Goal: Check status: Check status

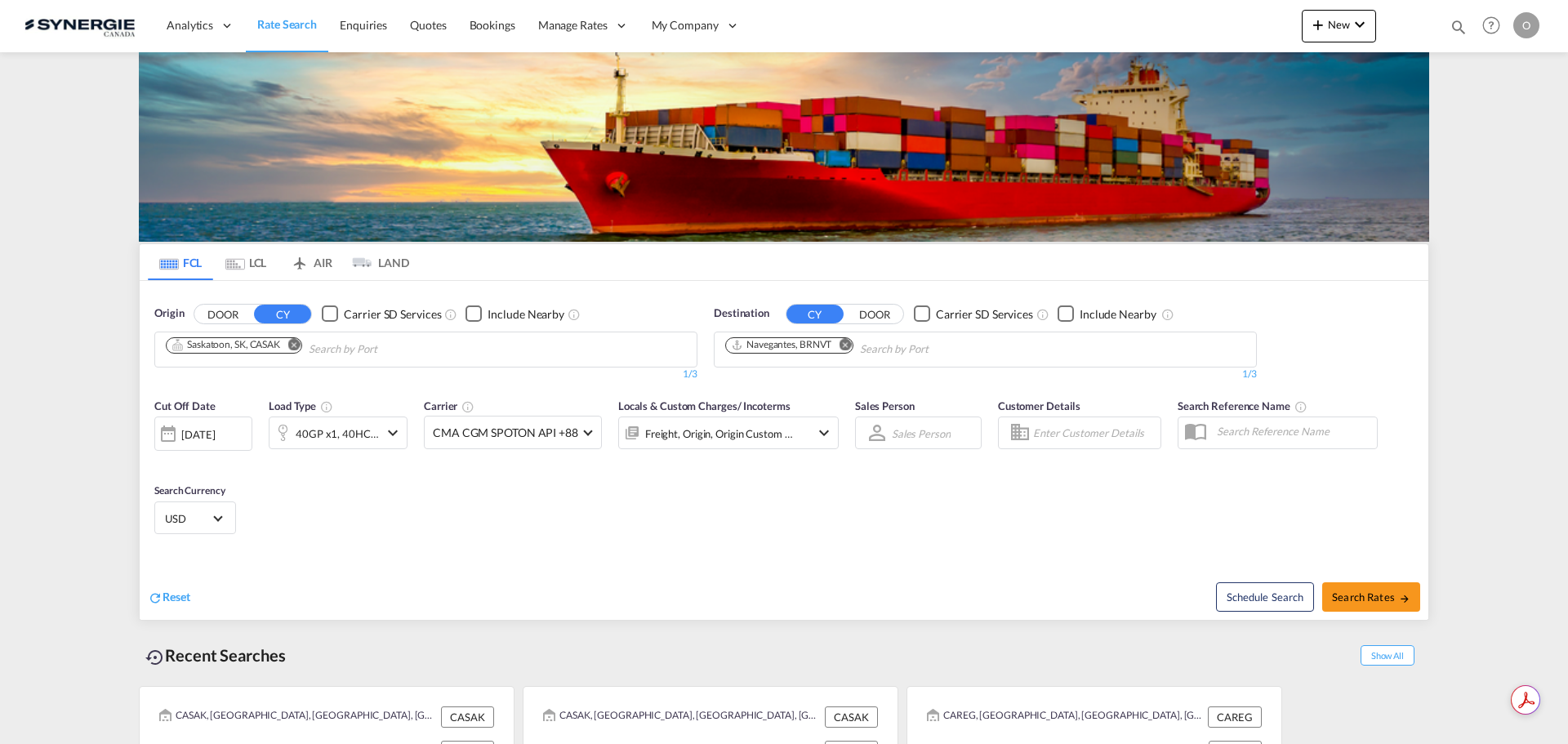
click at [1451, 18] on md-icon "icon-magnify" at bounding box center [1458, 26] width 17 height 17
click at [1205, 23] on select "Bookings Quotes Enquiries" at bounding box center [1198, 27] width 78 height 29
select select "Quotes"
click at [1159, 13] on select "Bookings Quotes Enquiries" at bounding box center [1198, 27] width 78 height 29
click at [1292, 24] on input at bounding box center [1335, 26] width 203 height 28
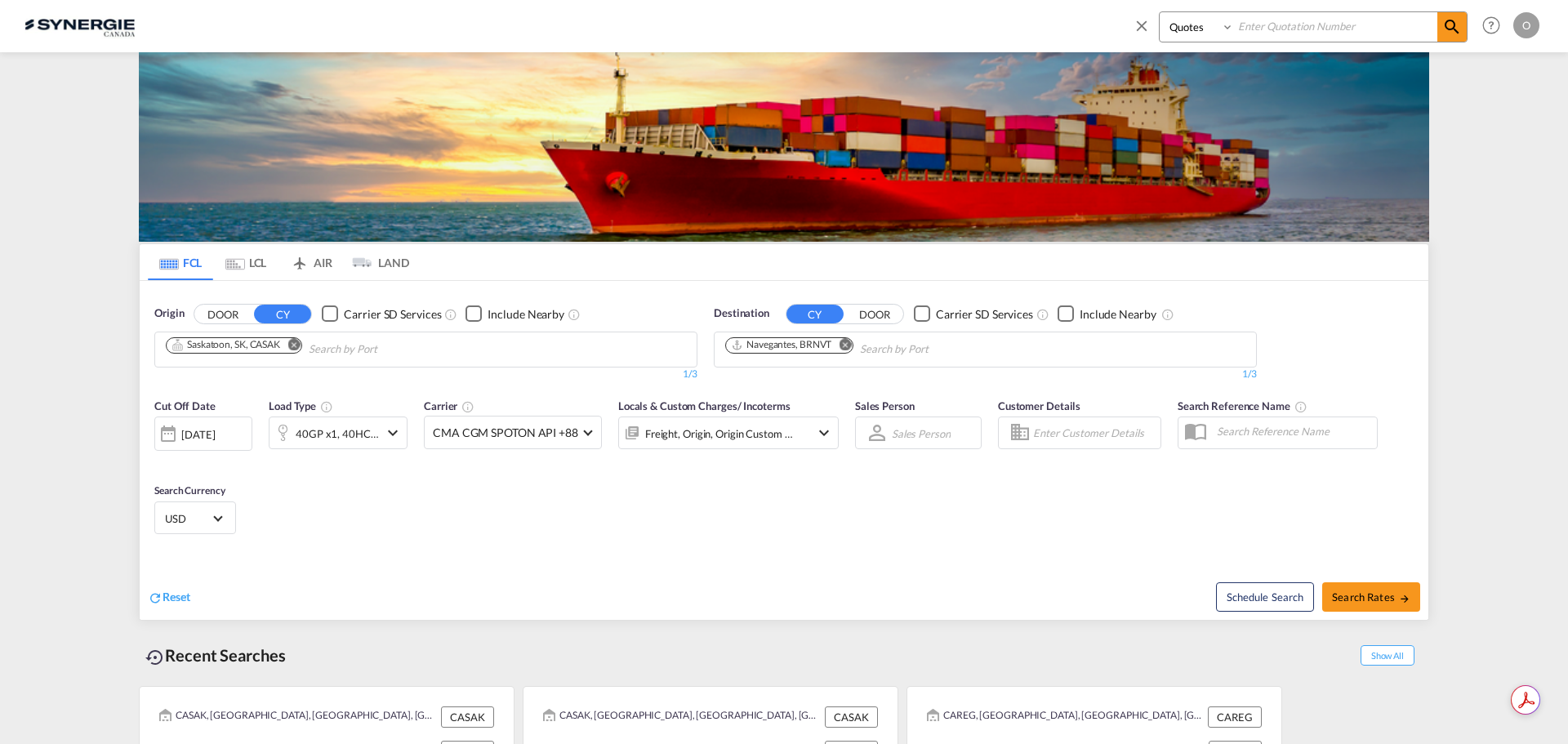
paste input "SYC000013394"
type input "SYC000013394"
click at [1455, 22] on md-icon "icon-magnify" at bounding box center [1451, 27] width 19 height 19
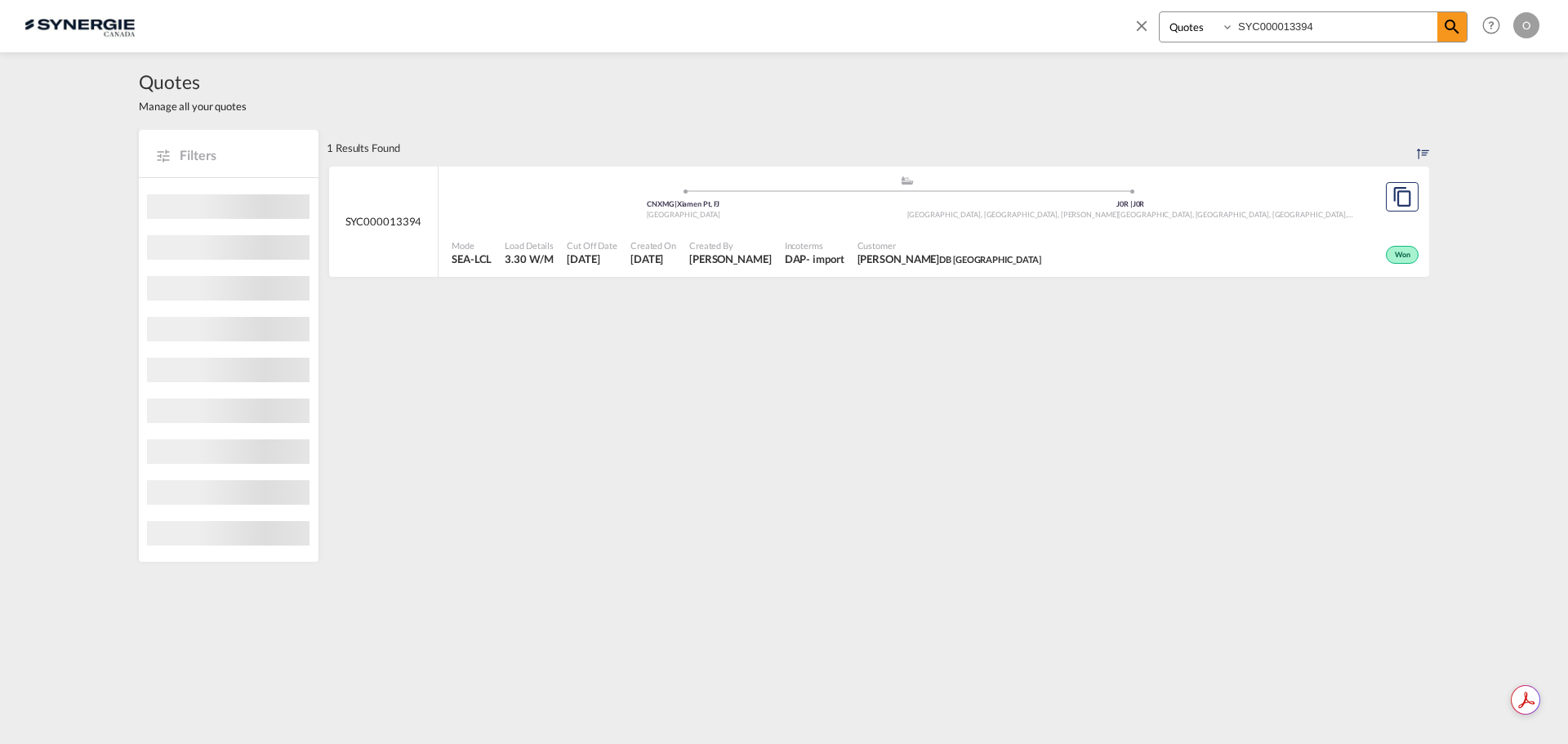
click at [1373, 273] on div "Won" at bounding box center [1235, 254] width 375 height 41
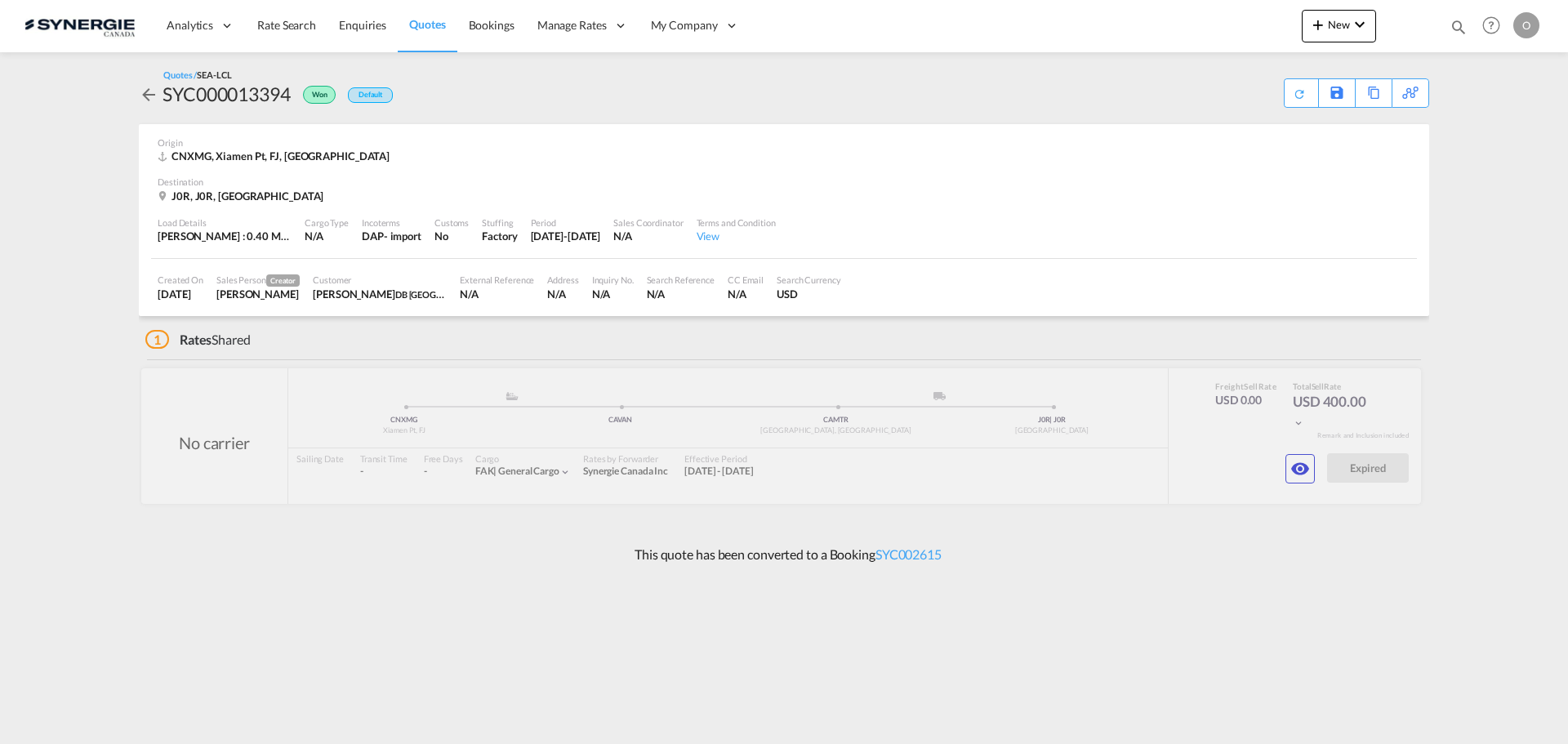
click at [1302, 468] on md-icon "icon-eye" at bounding box center [1300, 468] width 19 height 19
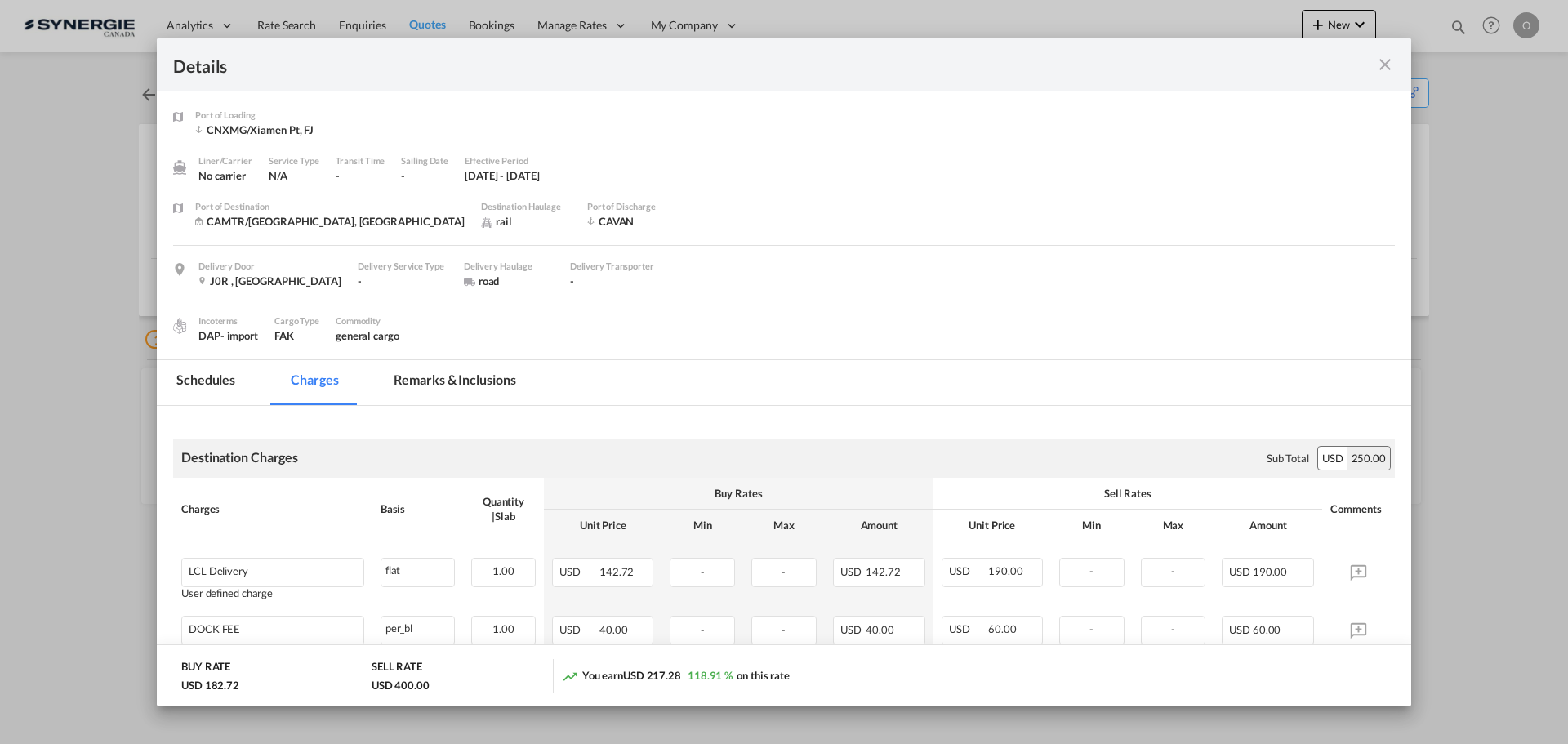
click at [421, 386] on md-tab-item "Remarks & Inclusions" at bounding box center [455, 383] width 161 height 45
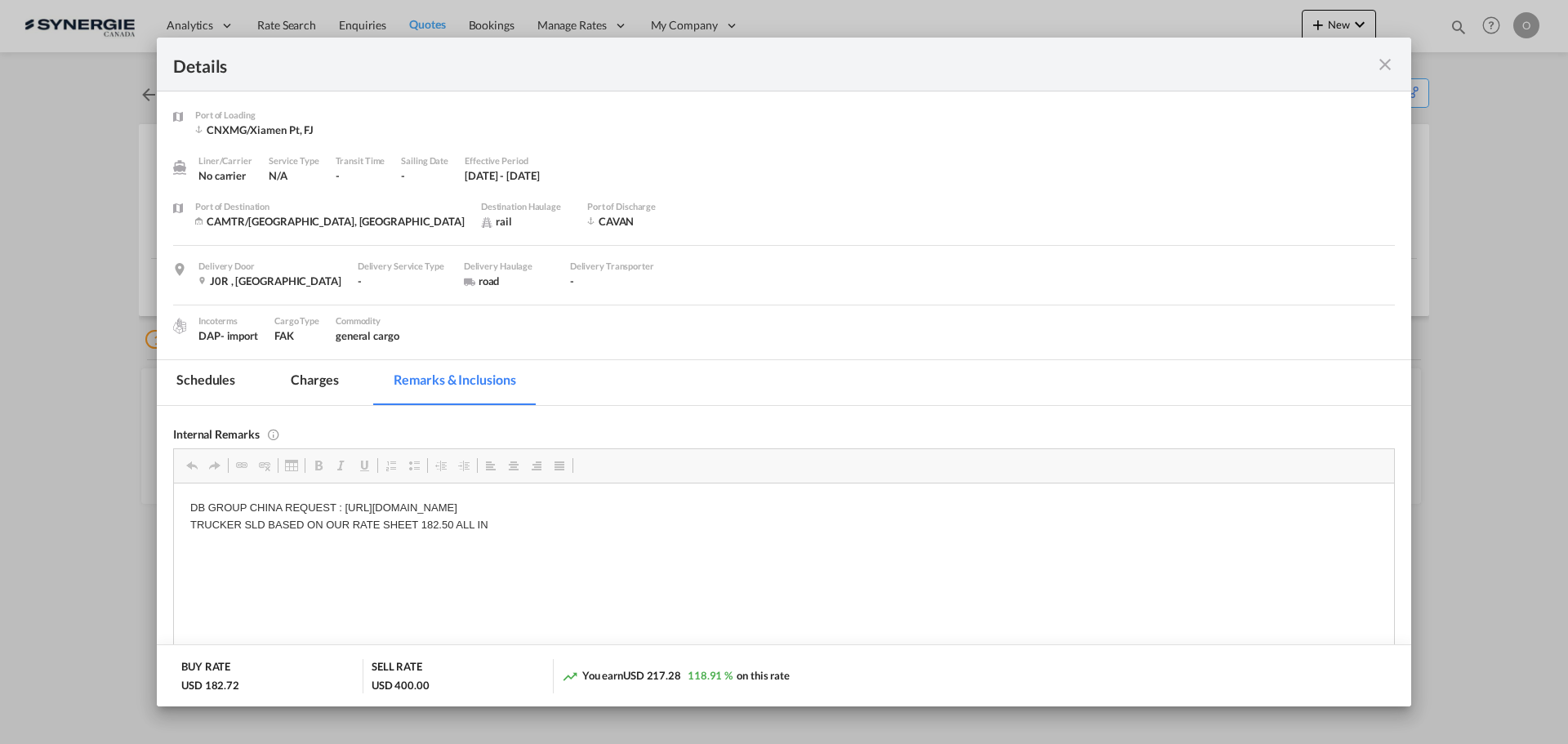
drag, startPoint x: 494, startPoint y: 522, endPoint x: 176, endPoint y: 530, distance: 318.1
drag, startPoint x: 196, startPoint y: 524, endPoint x: 511, endPoint y: 532, distance: 315.1
click at [511, 532] on p "DB GROUP CHINA REQUEST : [URL][DOMAIN_NAME] TRUCKER SLD BASED ON OUR RATE SHEET…" at bounding box center [784, 516] width 1187 height 34
copy p "TRUCKER SLD BASED ON OUR RATE SHEET 182.50 ALL IN"
click at [599, 531] on p "DB GROUP CHINA REQUEST : [URL][DOMAIN_NAME] TRUCKER SLD BASED ON OUR RATE SHEET…" at bounding box center [784, 516] width 1187 height 34
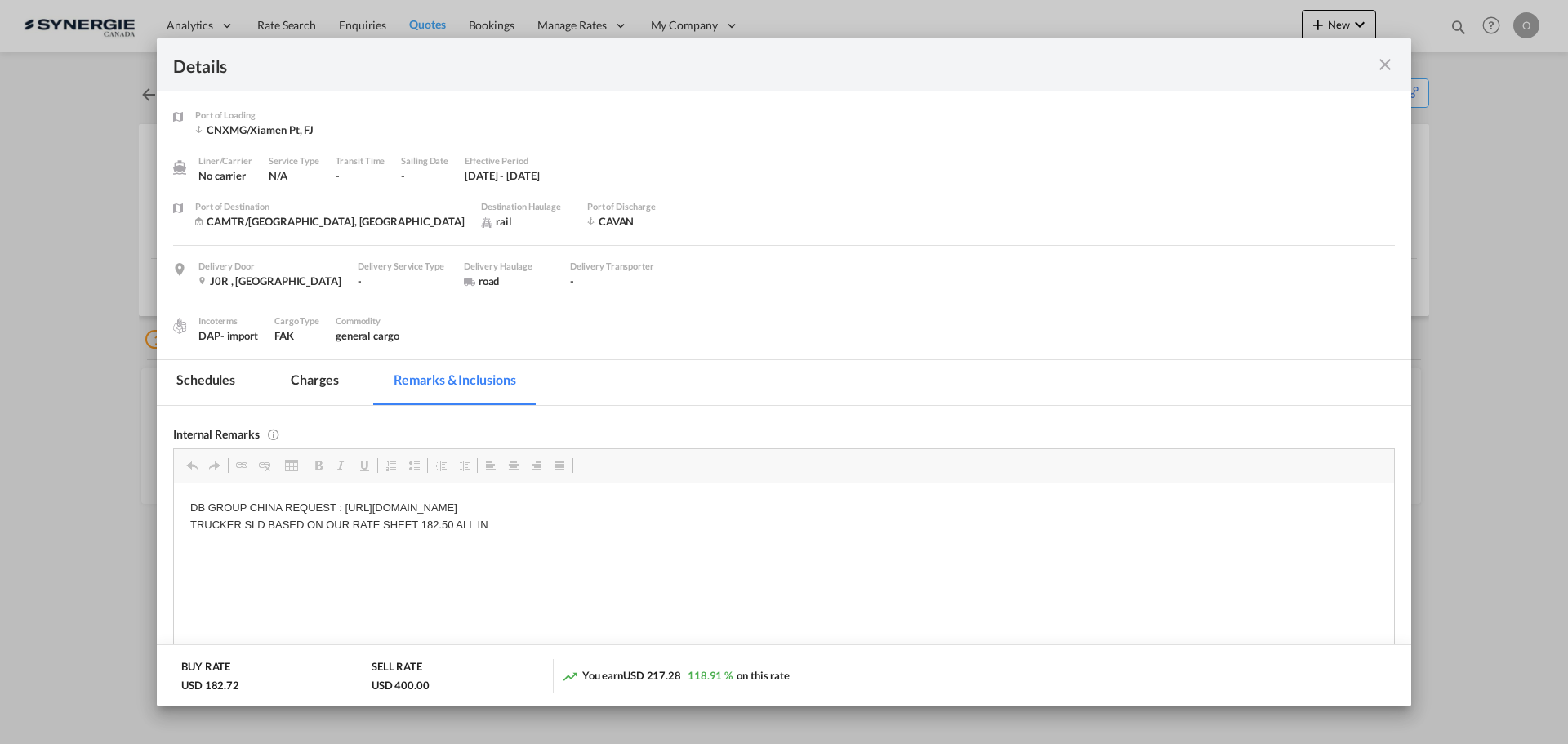
click at [1380, 59] on md-icon "icon-close fg-AAA8AD m-0 cursor" at bounding box center [1384, 64] width 19 height 19
